Goal: Task Accomplishment & Management: Manage account settings

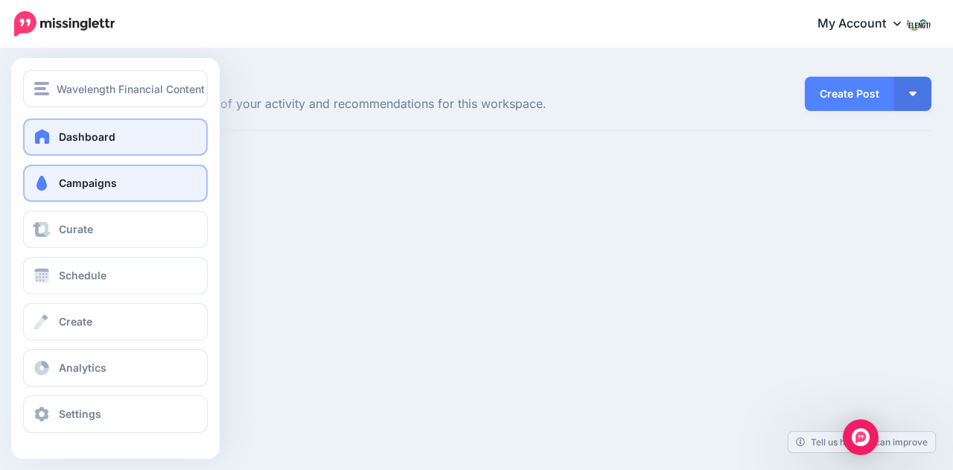
click at [48, 176] on span at bounding box center [41, 183] width 19 height 15
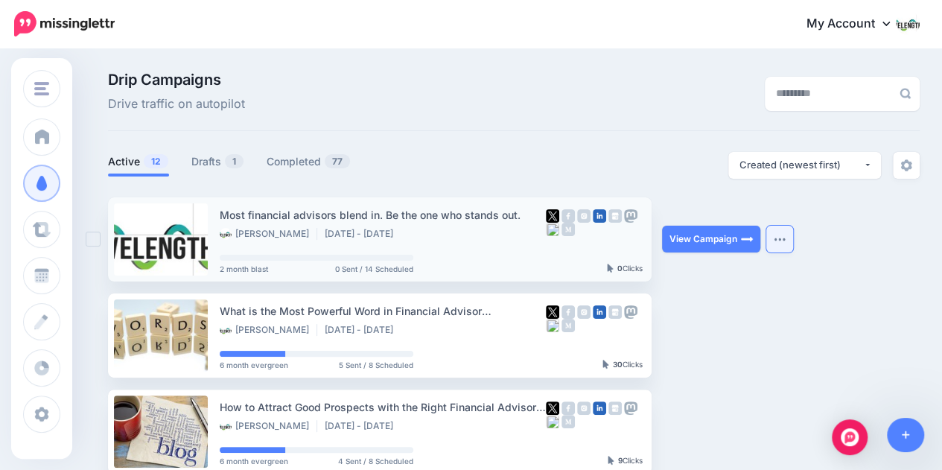
click at [780, 237] on img "button" at bounding box center [780, 239] width 12 height 4
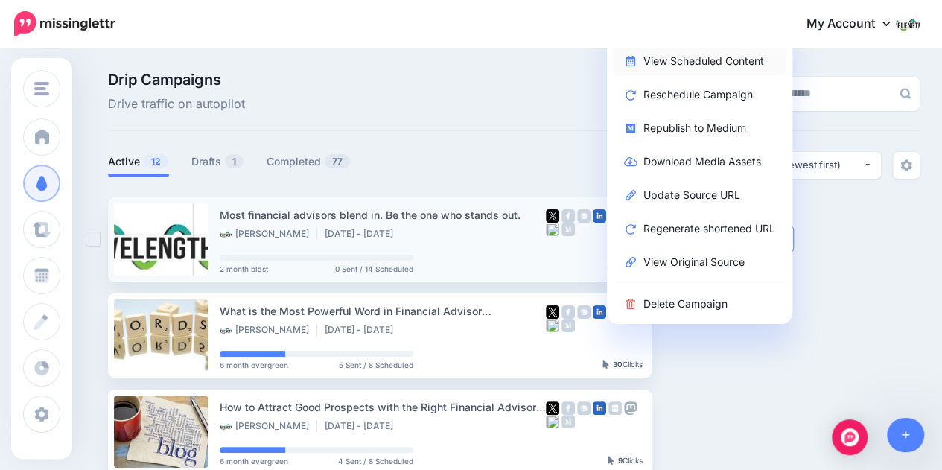
click at [697, 68] on link "View Scheduled Content" at bounding box center [700, 60] width 174 height 29
